Goal: Information Seeking & Learning: Learn about a topic

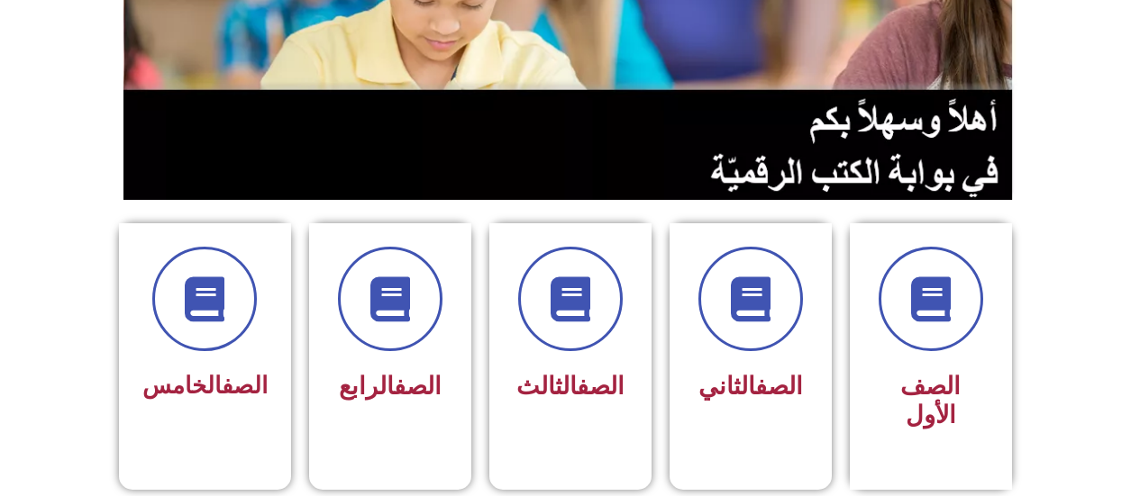
scroll to position [334, 0]
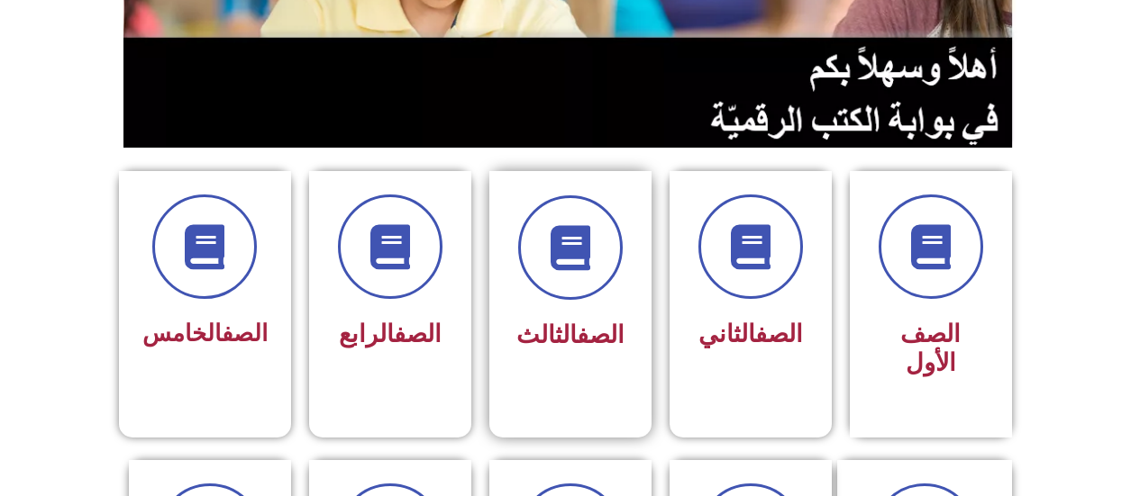
click at [528, 323] on span "الصف الثالث" at bounding box center [570, 335] width 108 height 29
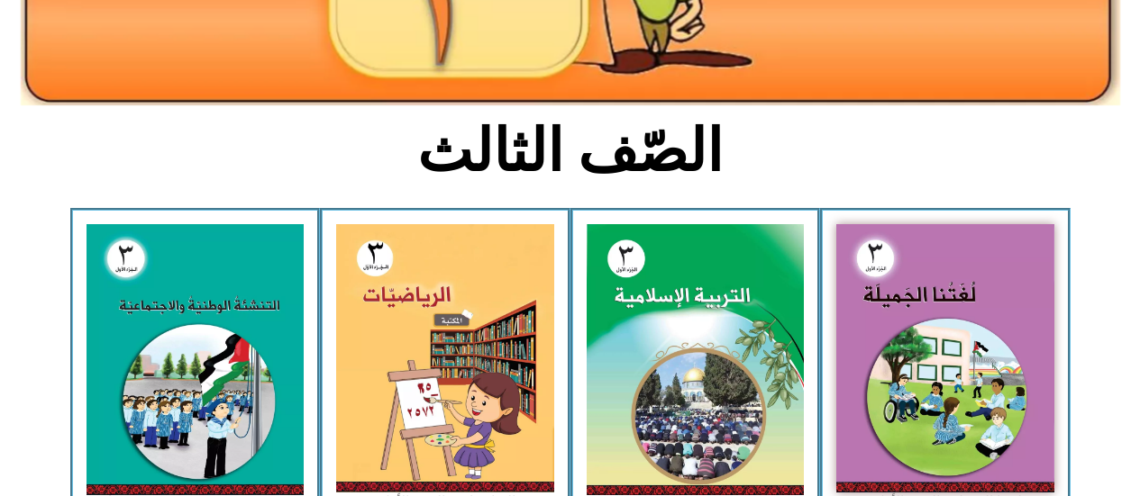
scroll to position [361, 0]
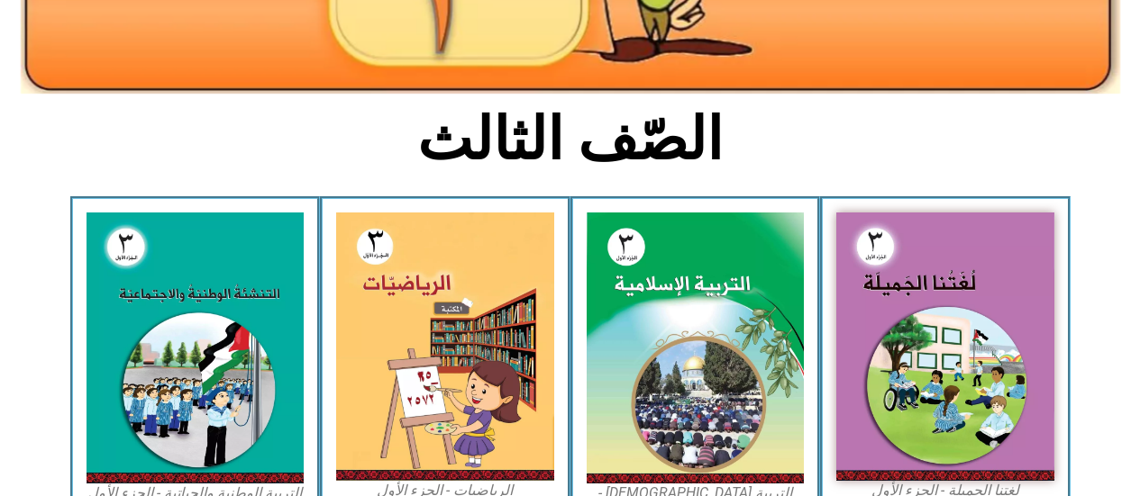
click at [169, 325] on img at bounding box center [195, 348] width 218 height 271
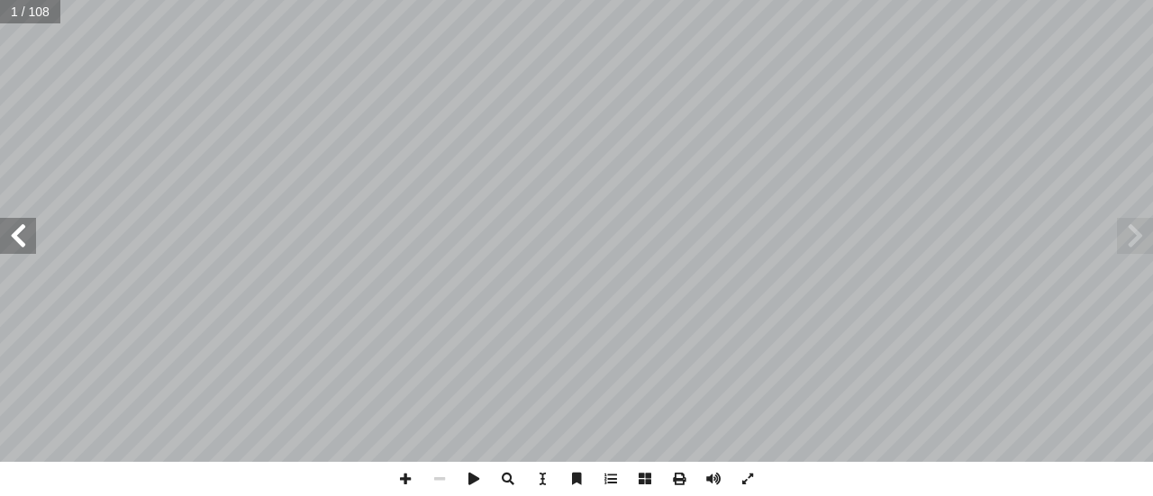
click at [27, 241] on span at bounding box center [18, 236] width 36 height 36
click at [17, 236] on span at bounding box center [18, 236] width 36 height 36
click at [13, 239] on span at bounding box center [18, 236] width 36 height 36
click at [10, 241] on span at bounding box center [18, 236] width 36 height 36
click at [23, 231] on span at bounding box center [18, 236] width 36 height 36
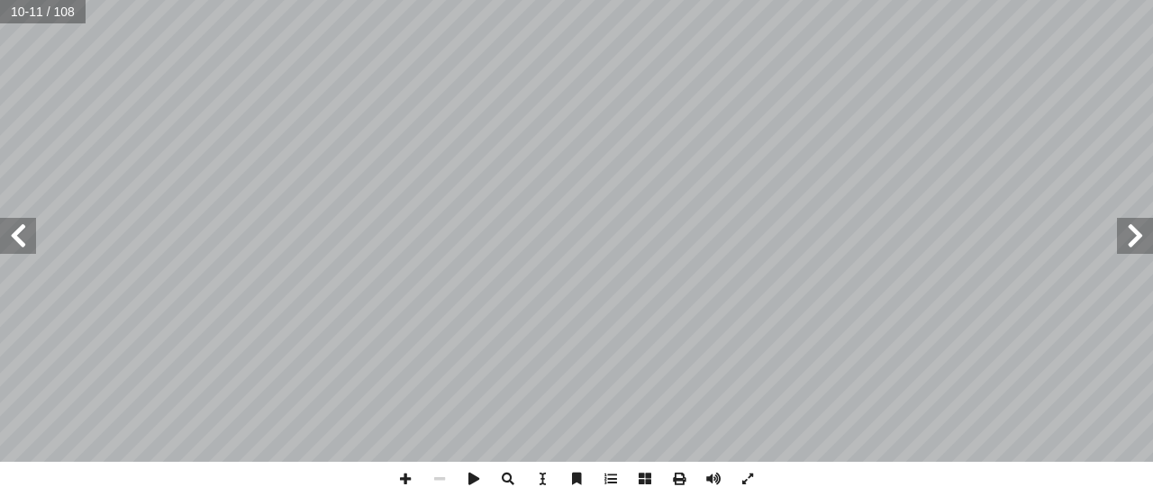
click at [21, 236] on span at bounding box center [18, 236] width 36 height 36
click at [12, 246] on span at bounding box center [18, 236] width 36 height 36
click at [15, 241] on span at bounding box center [18, 236] width 36 height 36
click at [14, 234] on span at bounding box center [18, 236] width 36 height 36
click at [23, 234] on span at bounding box center [18, 236] width 36 height 36
